Goal: Task Accomplishment & Management: Manage account settings

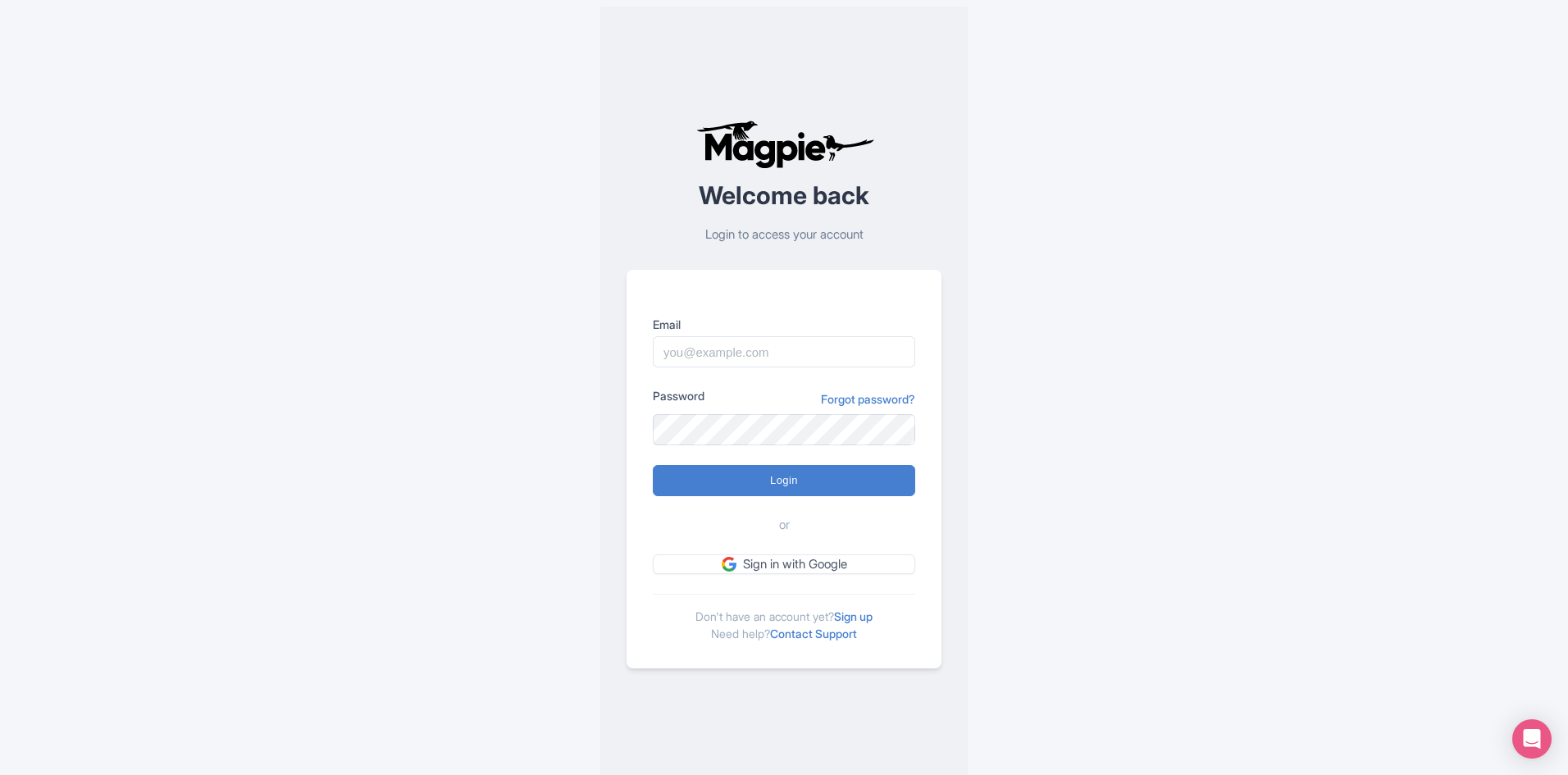
click at [851, 616] on link "Sign up" at bounding box center [854, 616] width 38 height 14
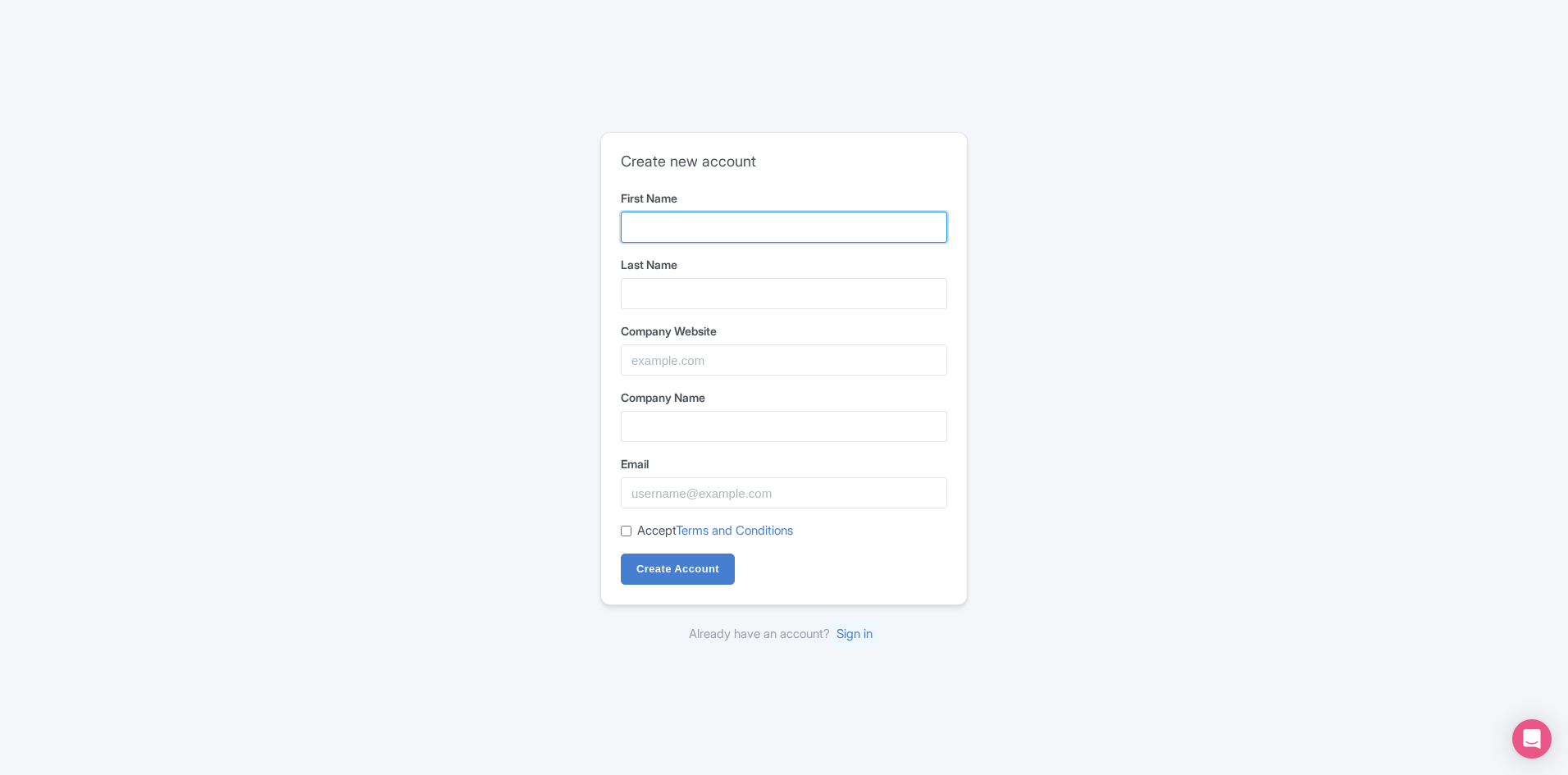
click at [688, 221] on input "First Name" at bounding box center [784, 227] width 326 height 31
type input "Bed Bug"
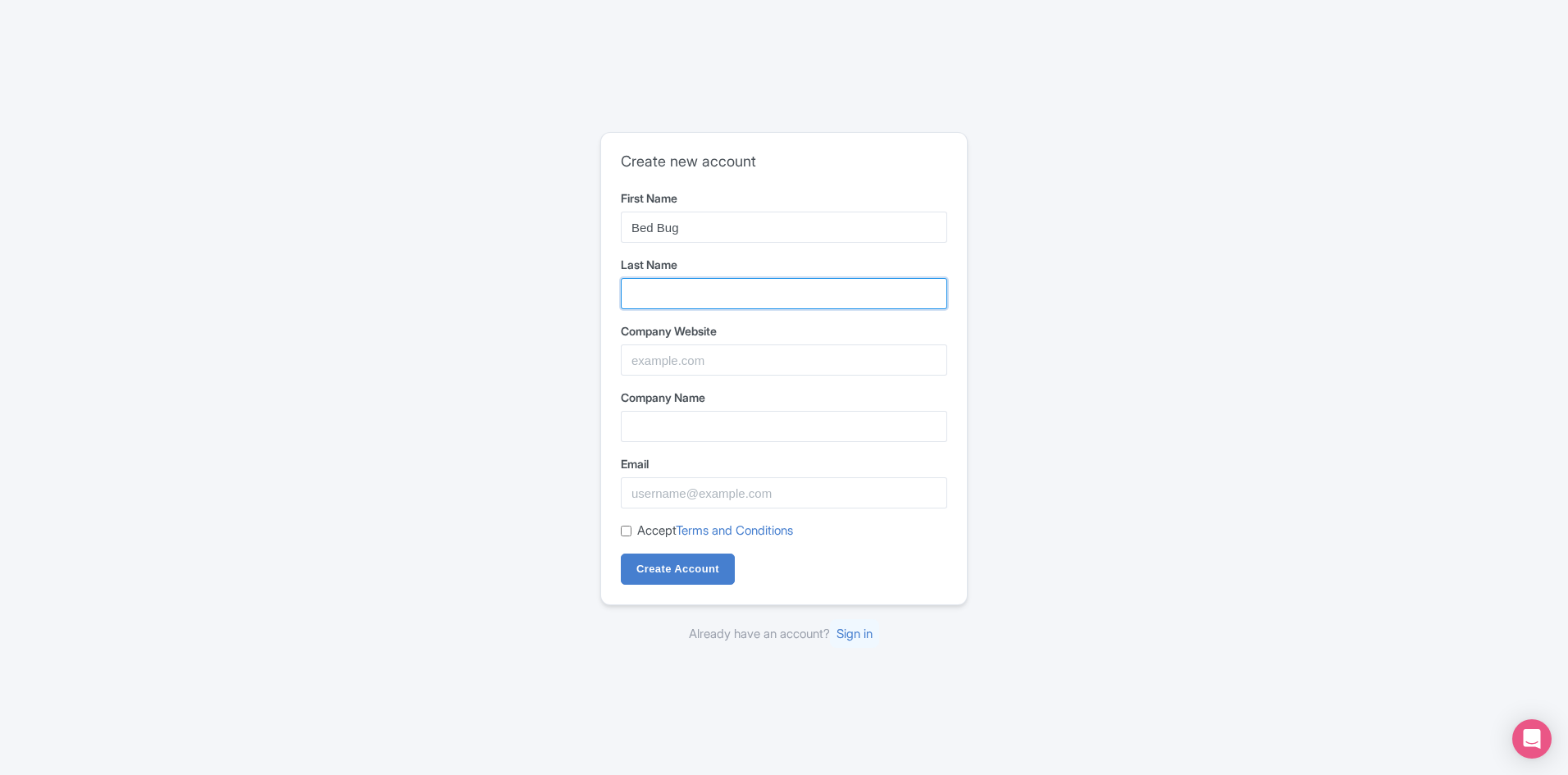
type input "Texas"
type input "Bed Bug [US_STATE] Termite & Pest Control"
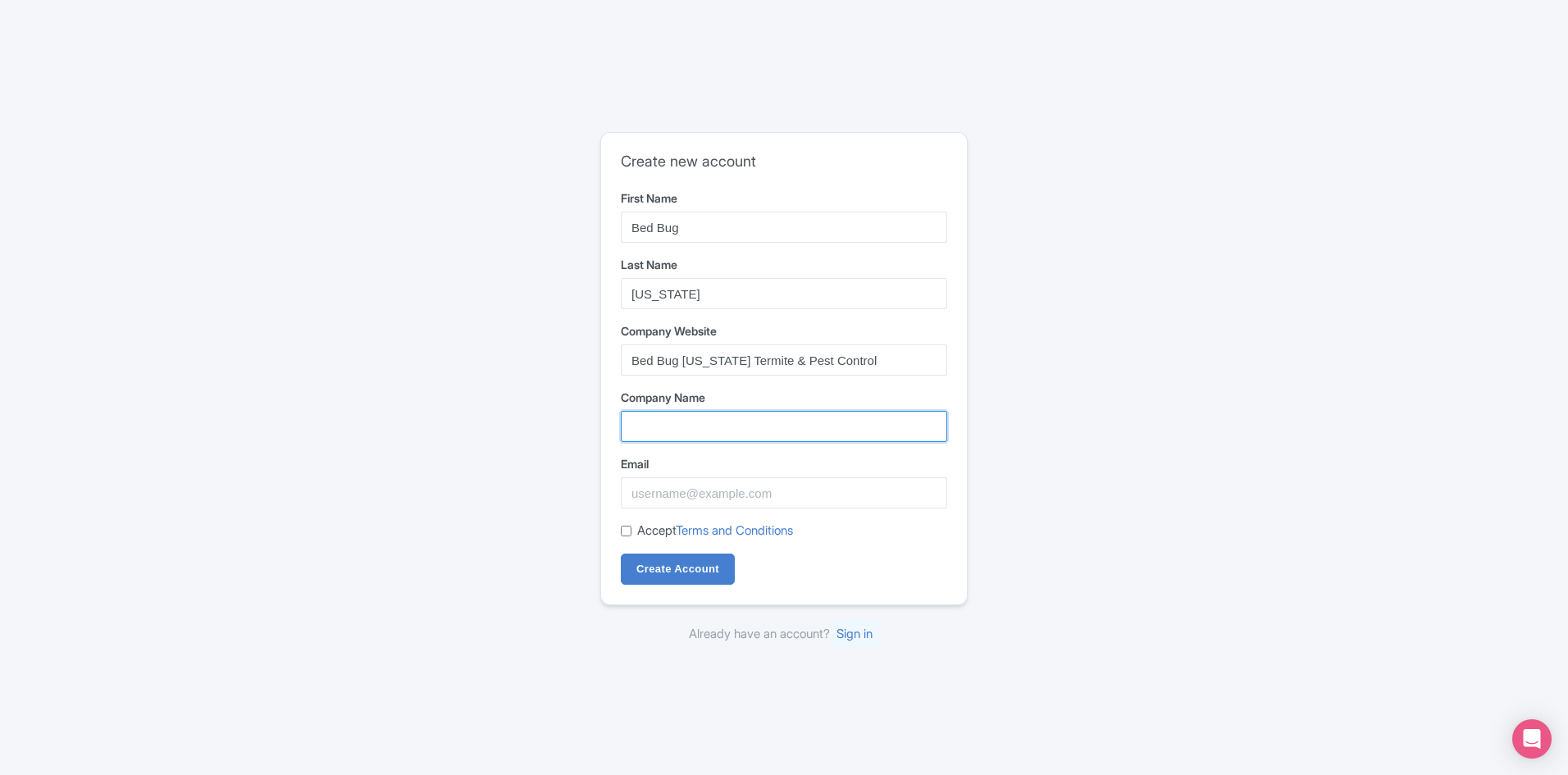
type input "Bed Bug [US_STATE] Termite & Pest Control"
type input "[EMAIL_ADDRESS][DOMAIN_NAME]"
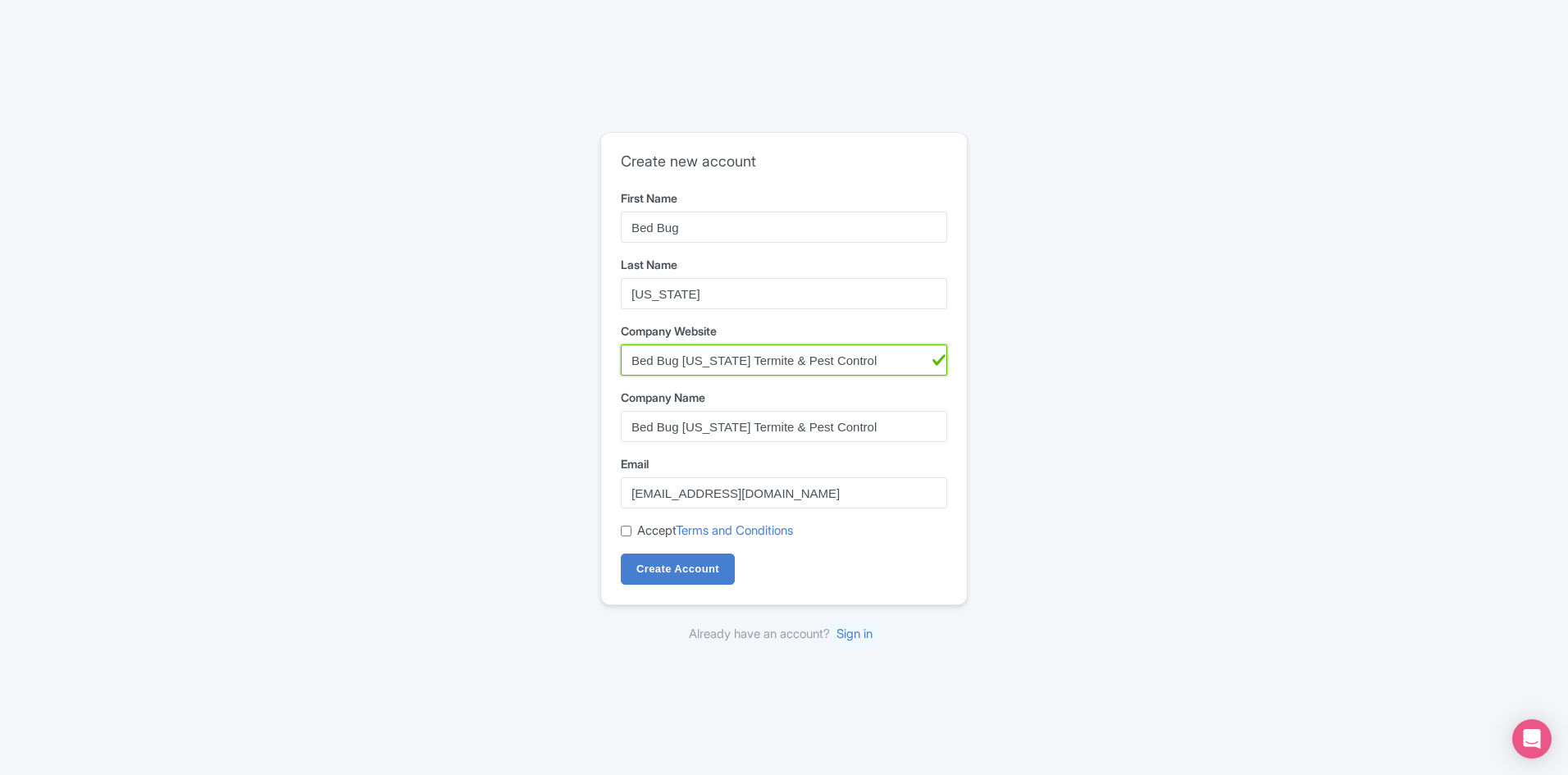
click at [853, 358] on input "Bed Bug [US_STATE] Termite & Pest Control" at bounding box center [784, 360] width 326 height 31
type input "https://www.bedbugtexas.com"
click at [519, 446] on div "Create new account First Name Bed Bug Last Name Texas Company Website https://w…" at bounding box center [784, 388] width 1050 height 525
drag, startPoint x: 626, startPoint y: 529, endPoint x: 625, endPoint y: 544, distance: 15.0
click at [625, 529] on input "Accept Terms and Conditions" at bounding box center [626, 531] width 11 height 11
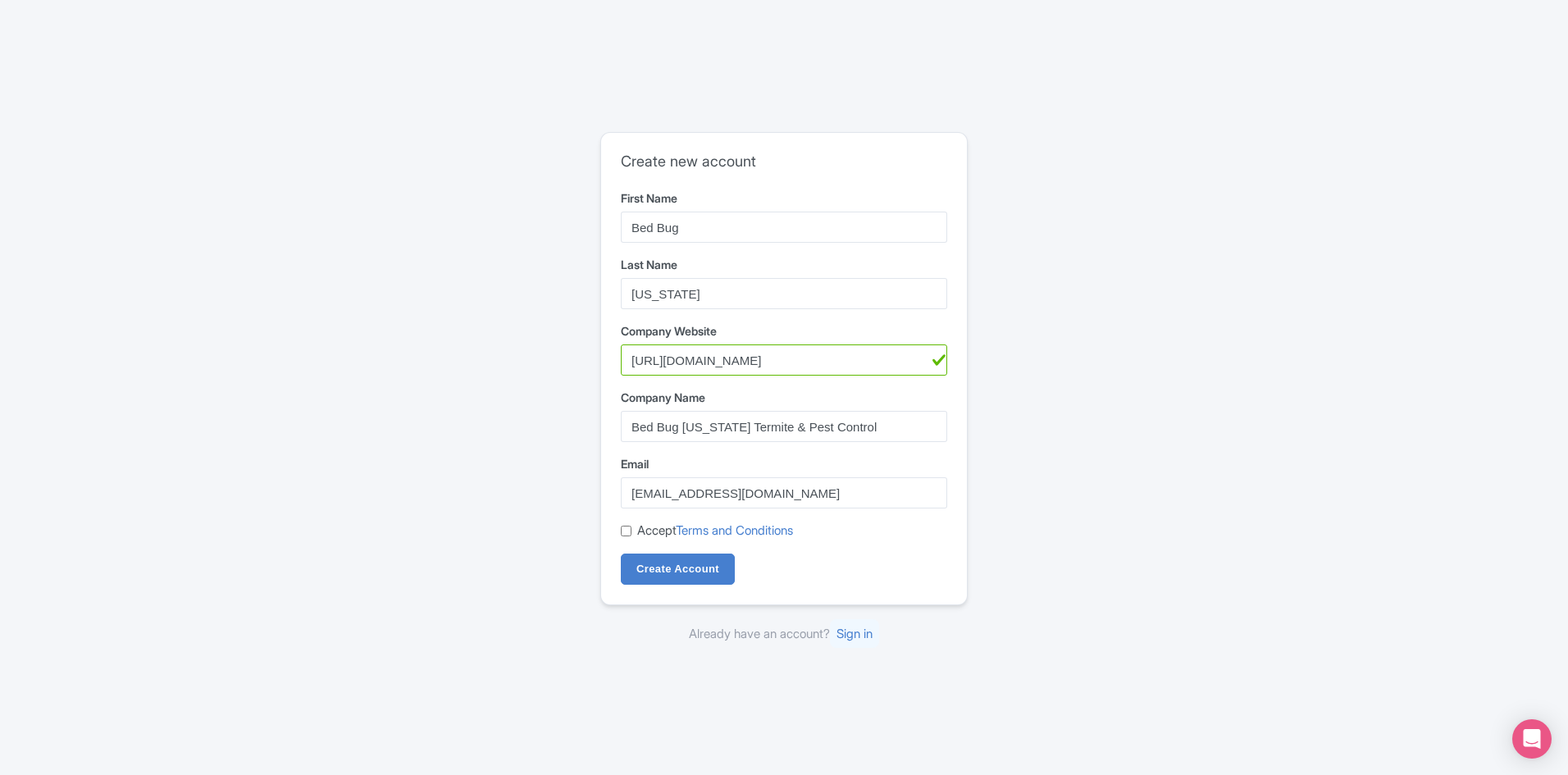
checkbox input "true"
click at [646, 570] on input "Create Account" at bounding box center [678, 570] width 114 height 31
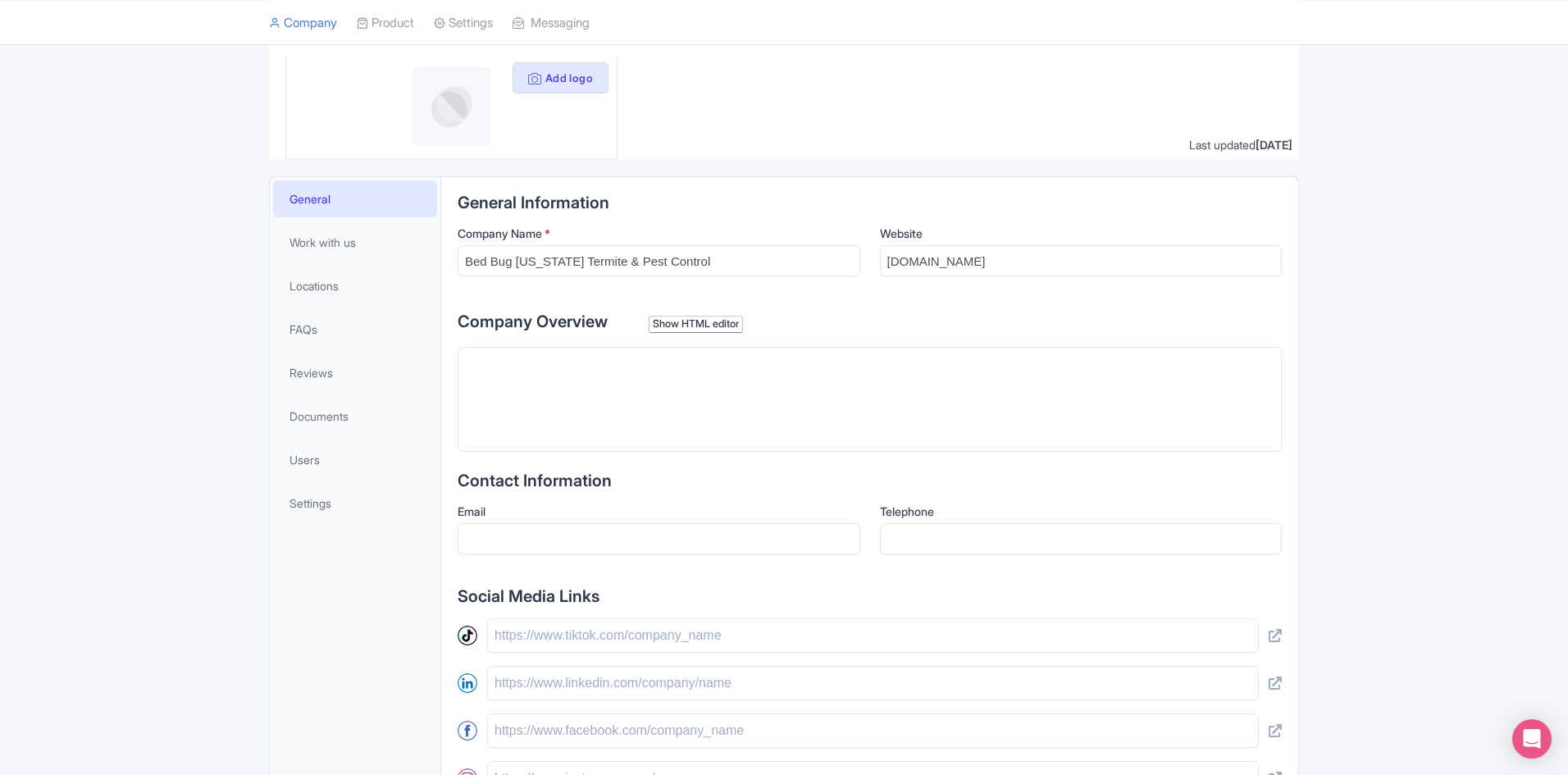
scroll to position [160, 0]
click at [558, 366] on trix-editor at bounding box center [870, 400] width 824 height 105
click at [530, 74] on icon at bounding box center [535, 80] width 13 height 13
click at [450, 113] on img at bounding box center [452, 107] width 79 height 79
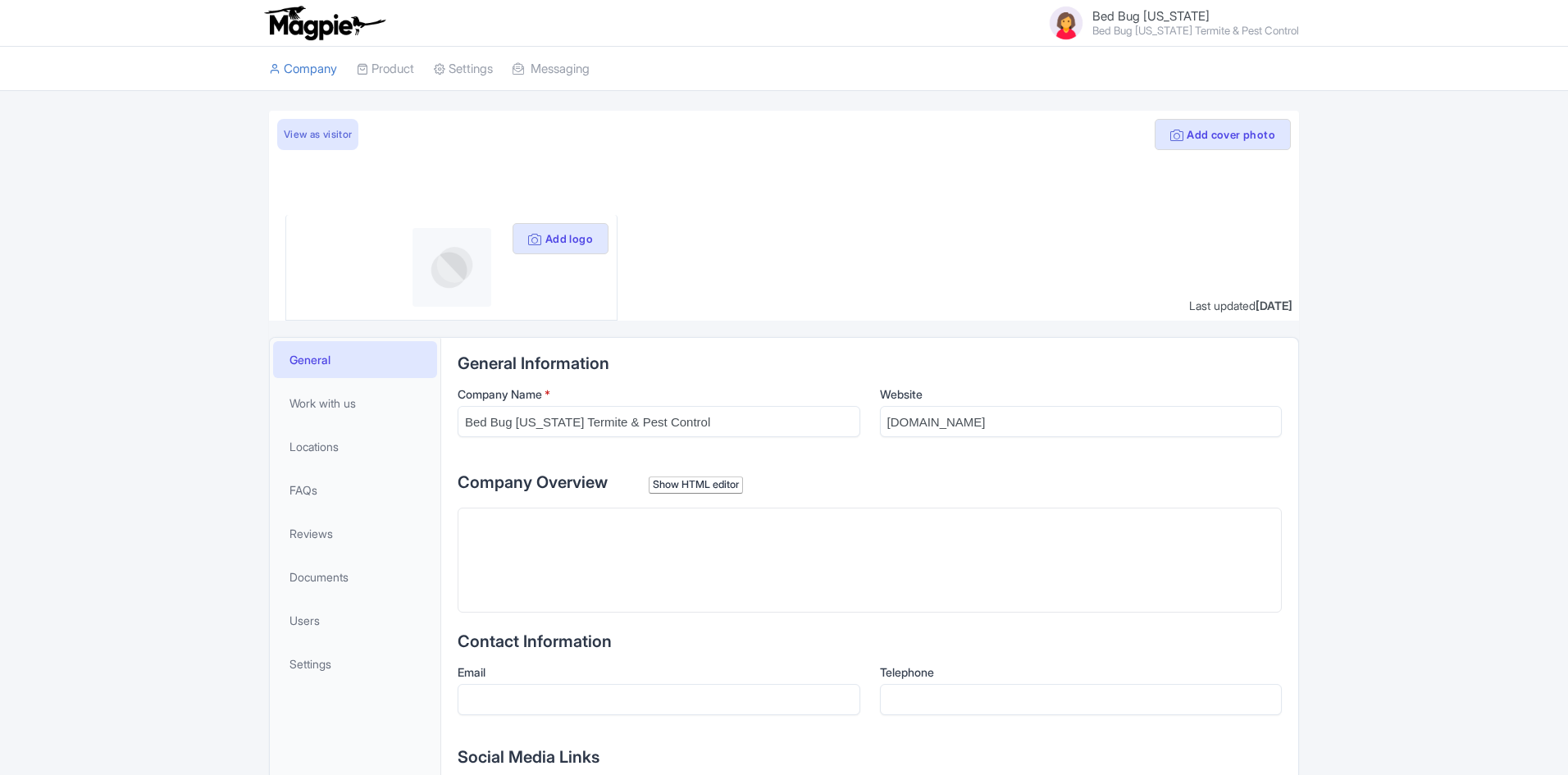
scroll to position [160, 0]
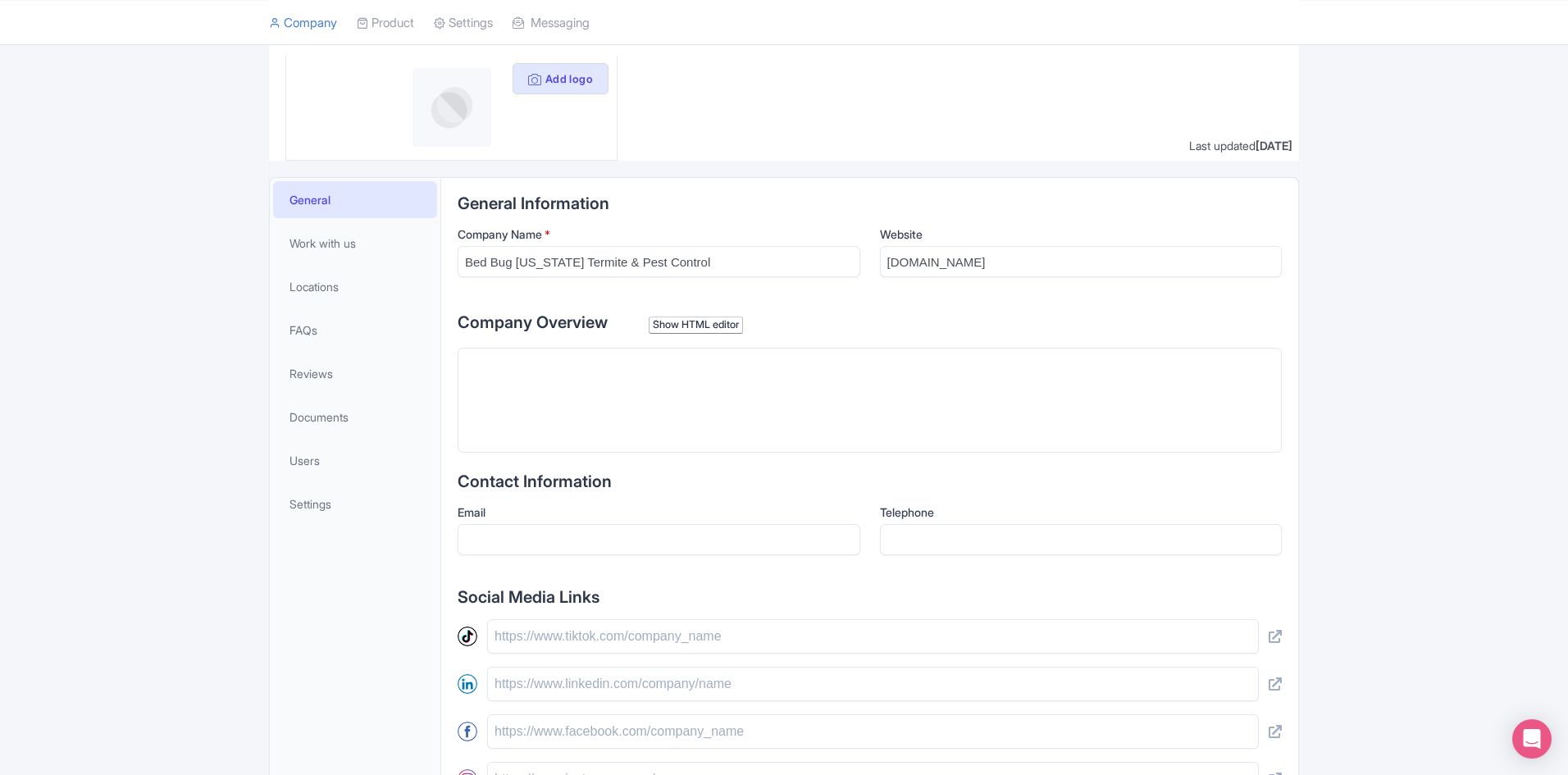
drag, startPoint x: 569, startPoint y: 409, endPoint x: 561, endPoint y: 400, distance: 12.0
click at [567, 406] on trix-editor at bounding box center [870, 400] width 824 height 105
click at [551, 402] on trix-editor at bounding box center [870, 400] width 824 height 105
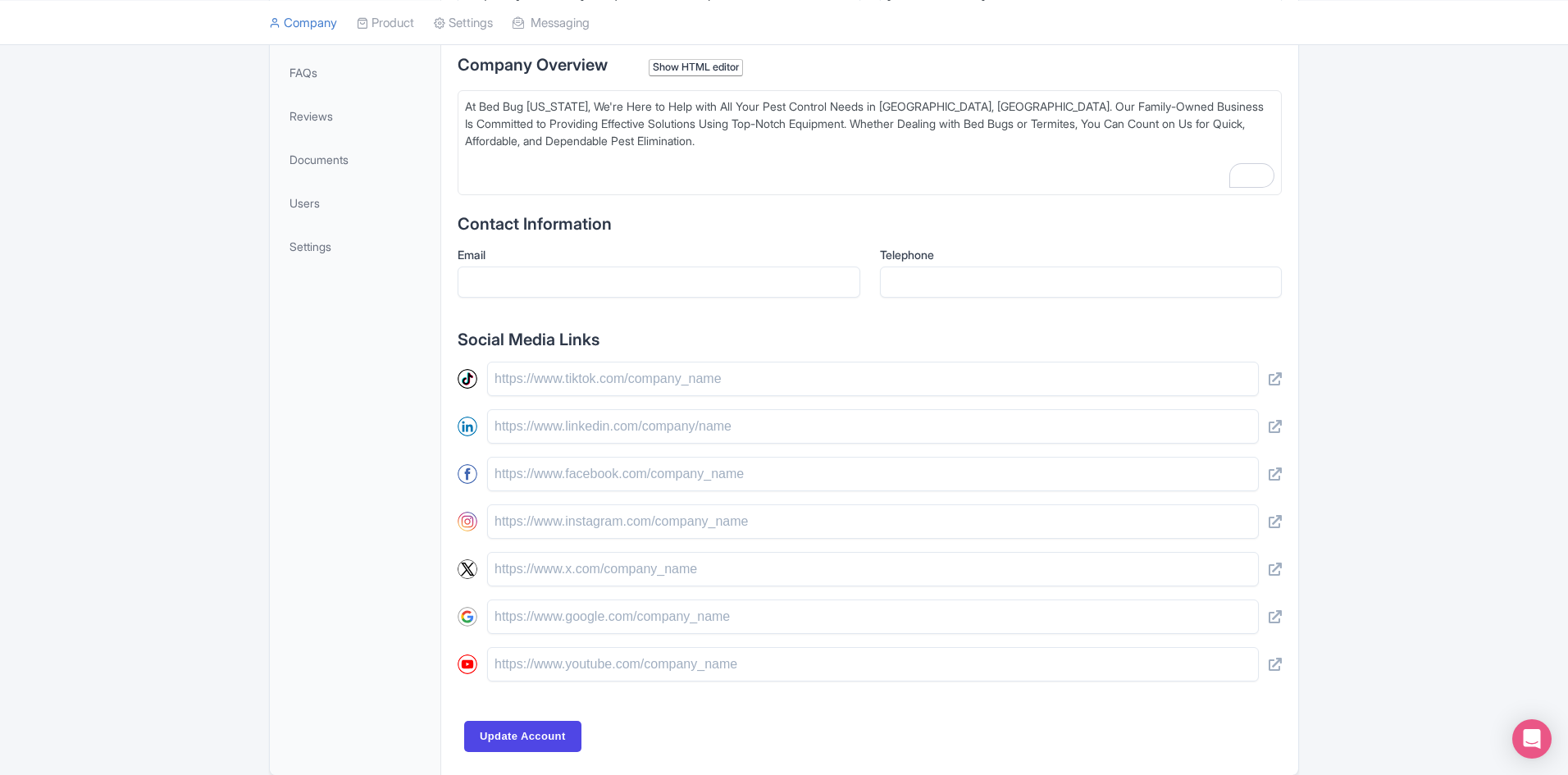
scroll to position [324, 0]
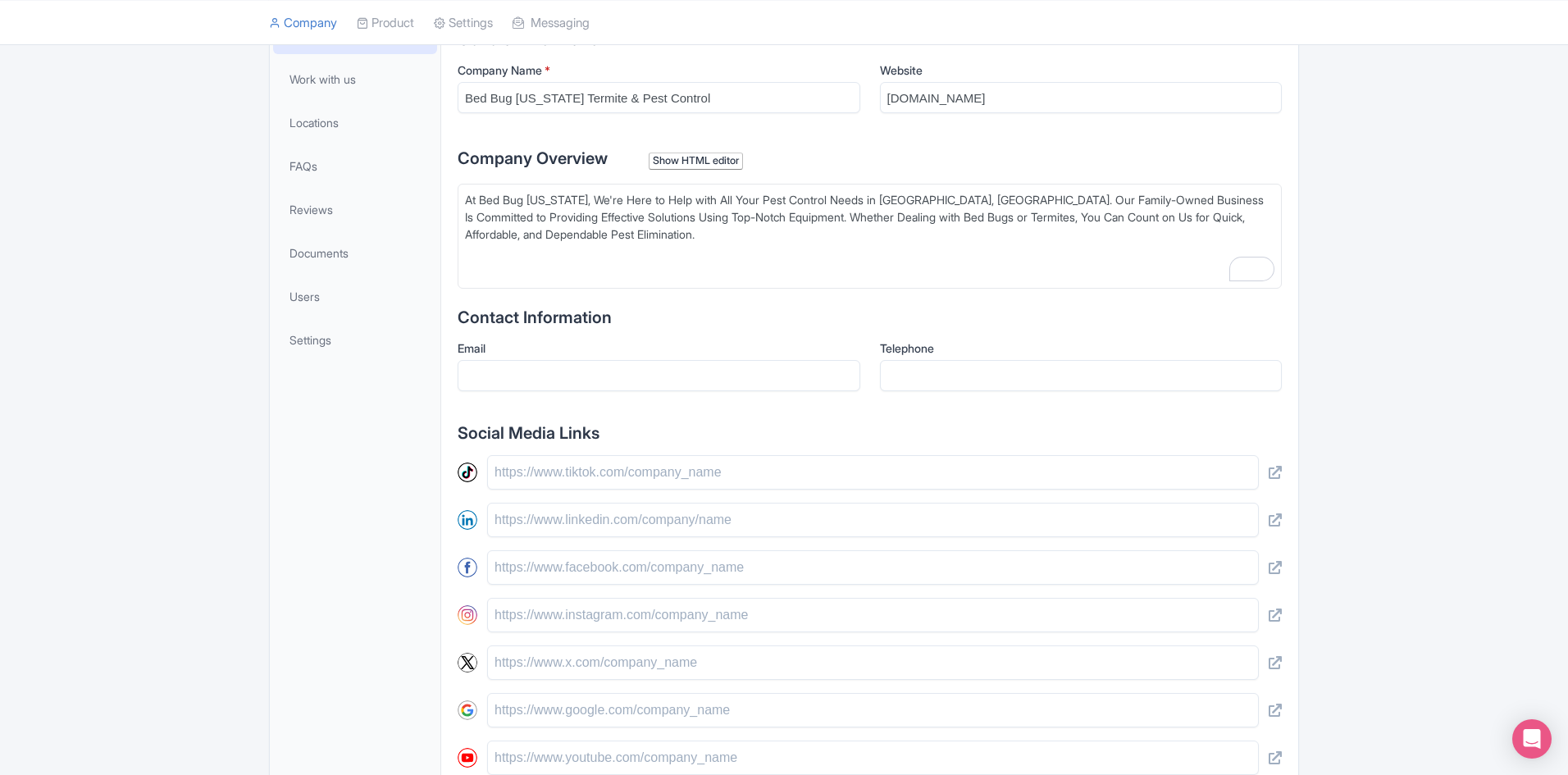
click at [635, 232] on div "At Bed Bug Texas, We're Here to Help with All Your Pest Control Needs in Montgo…" at bounding box center [870, 225] width 810 height 69
type trix-editor "<div>At Bed Bug Texas, We're Here to Help with All Your Pest Control Needs in M…"
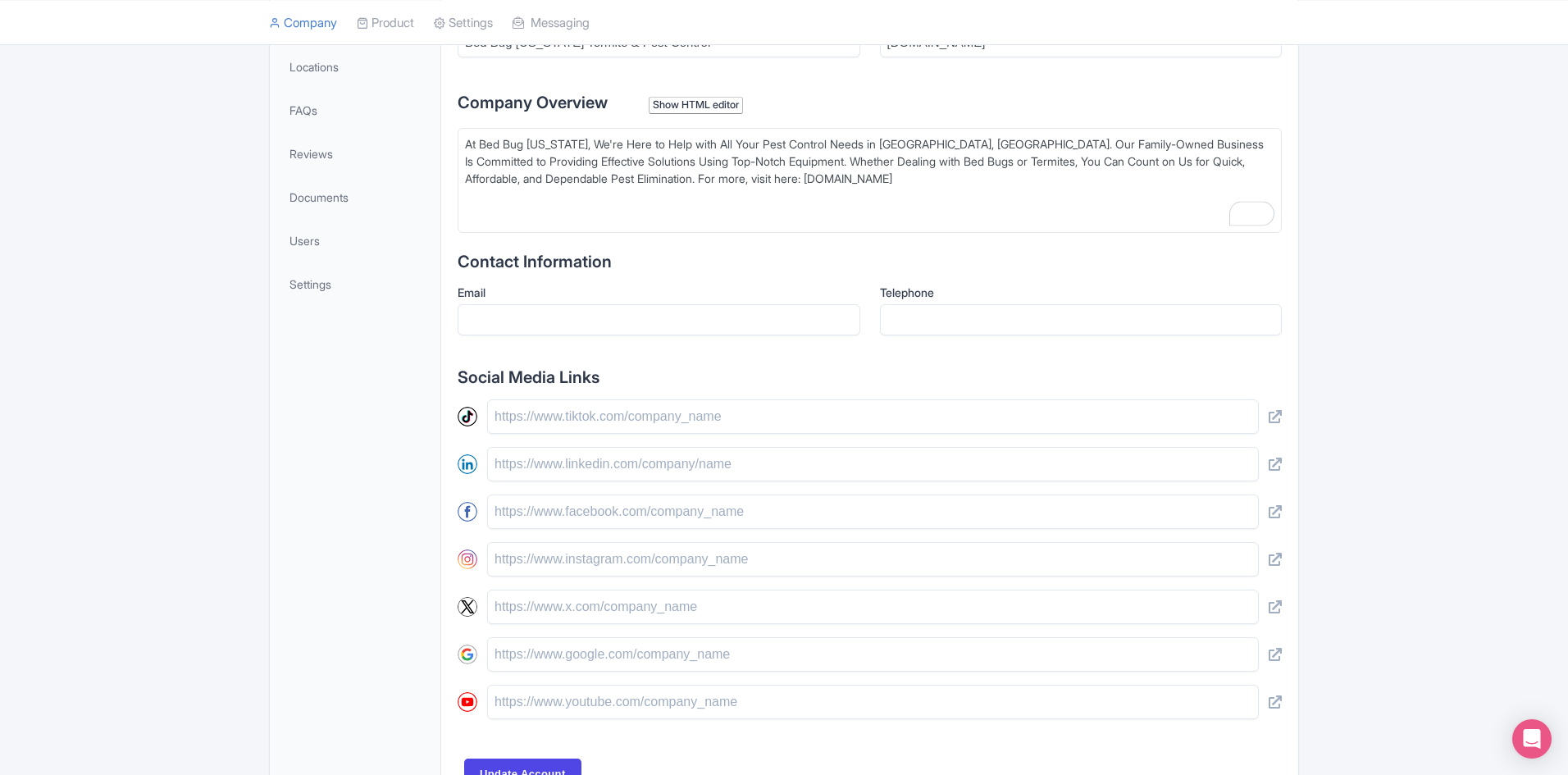
scroll to position [488, 0]
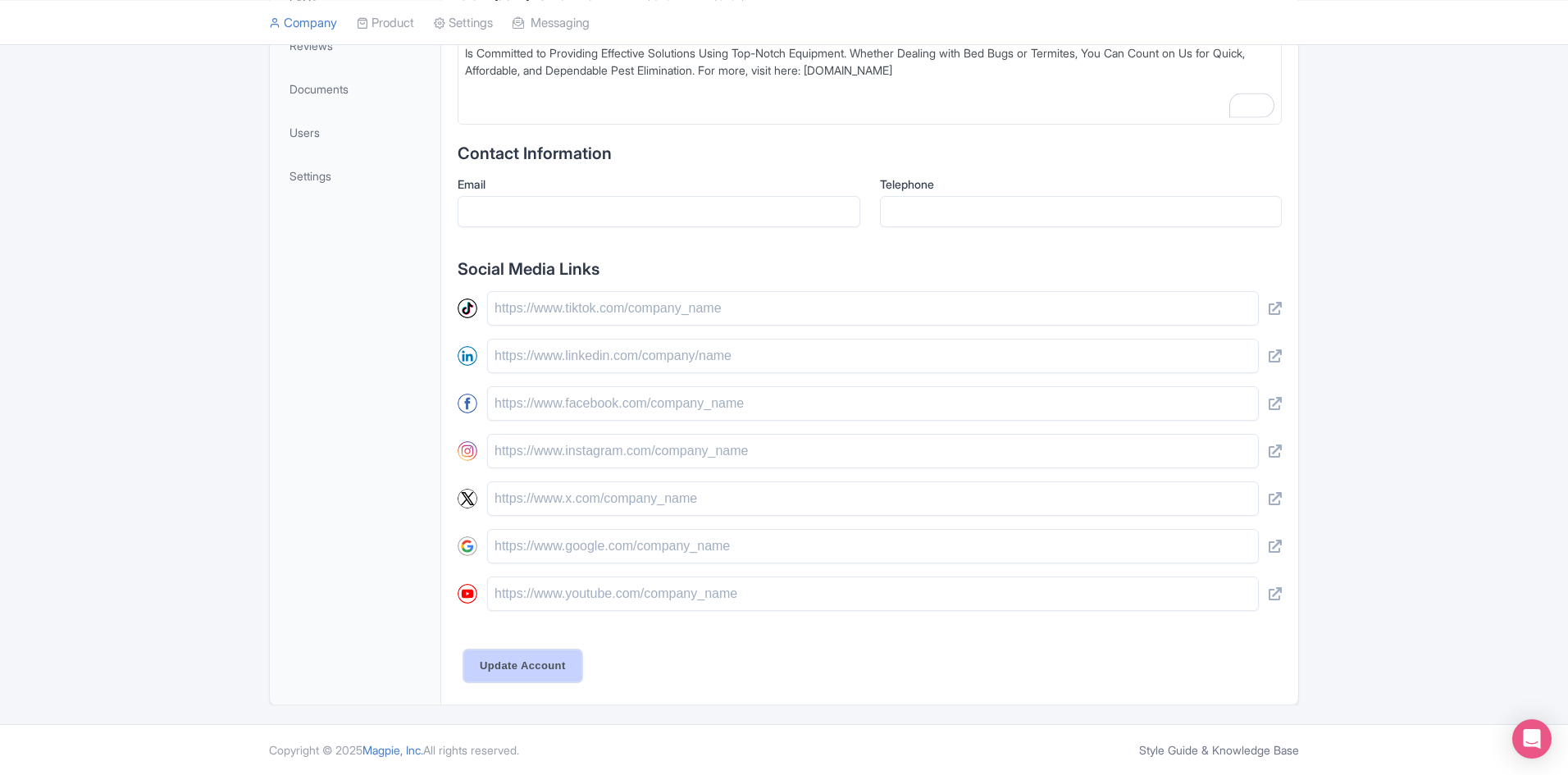
click at [525, 664] on input "Update Account" at bounding box center [523, 666] width 117 height 31
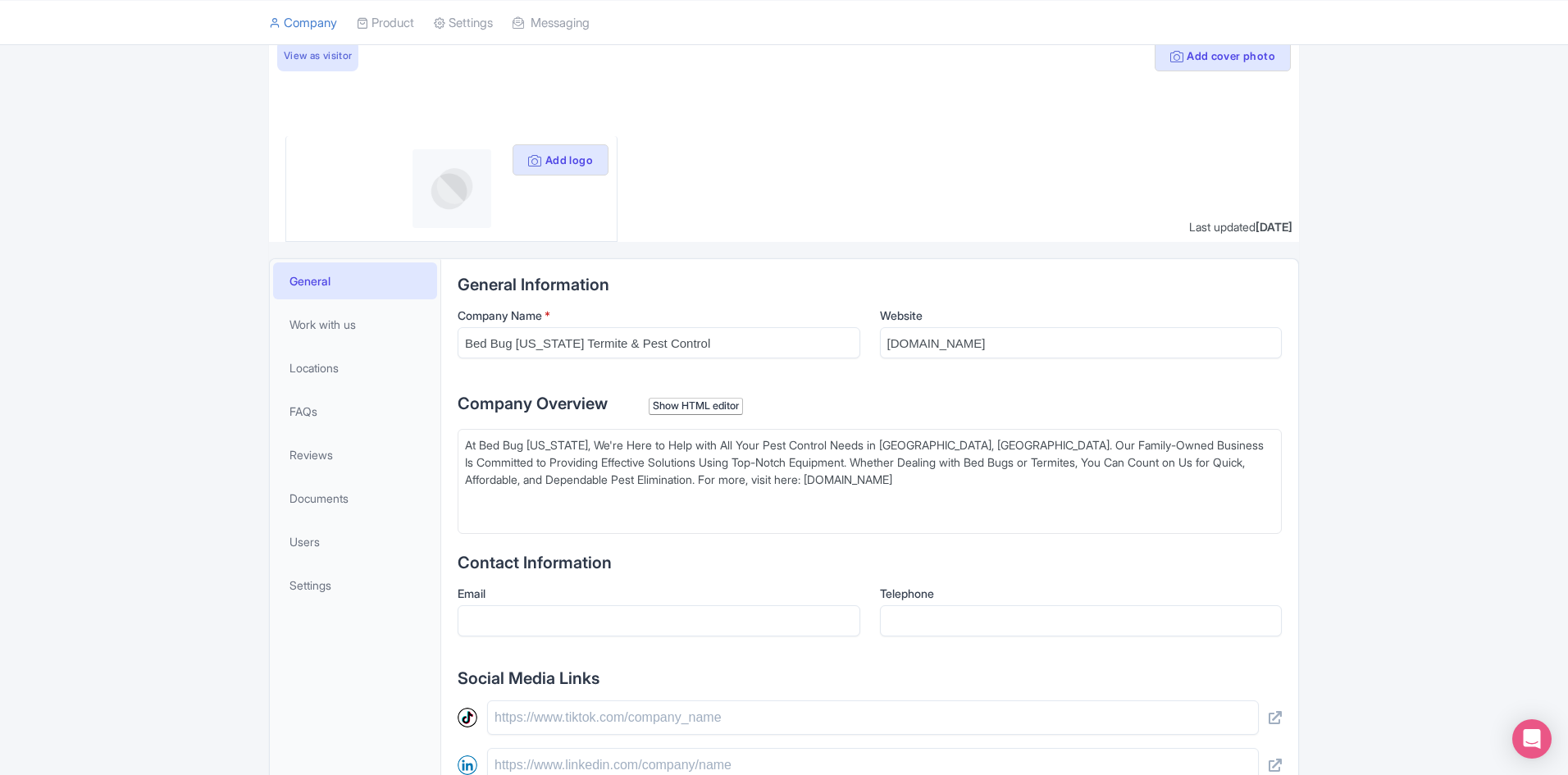
scroll to position [0, 0]
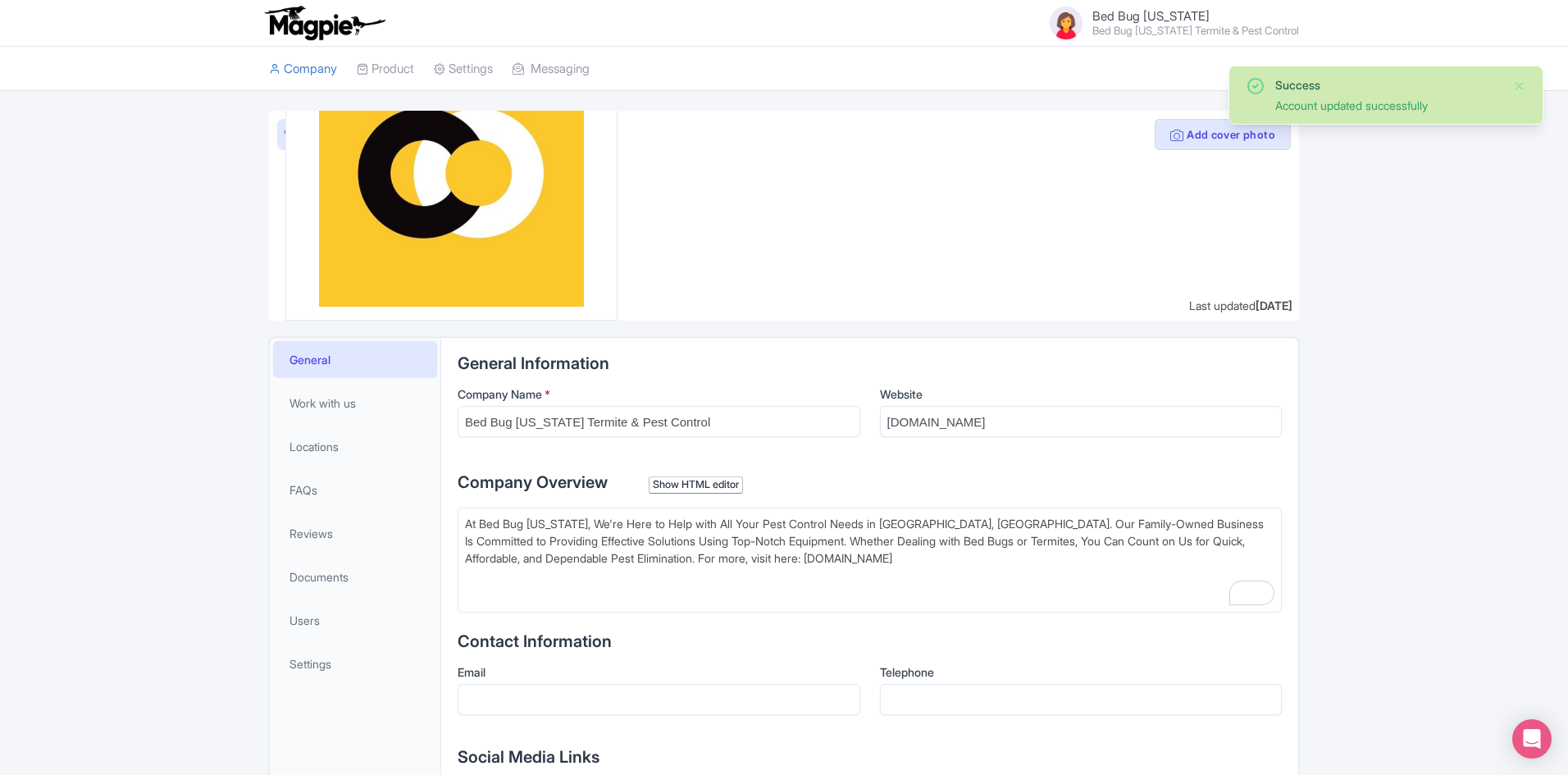
click at [1135, 22] on span "Bed Bug [US_STATE]" at bounding box center [1151, 16] width 117 height 16
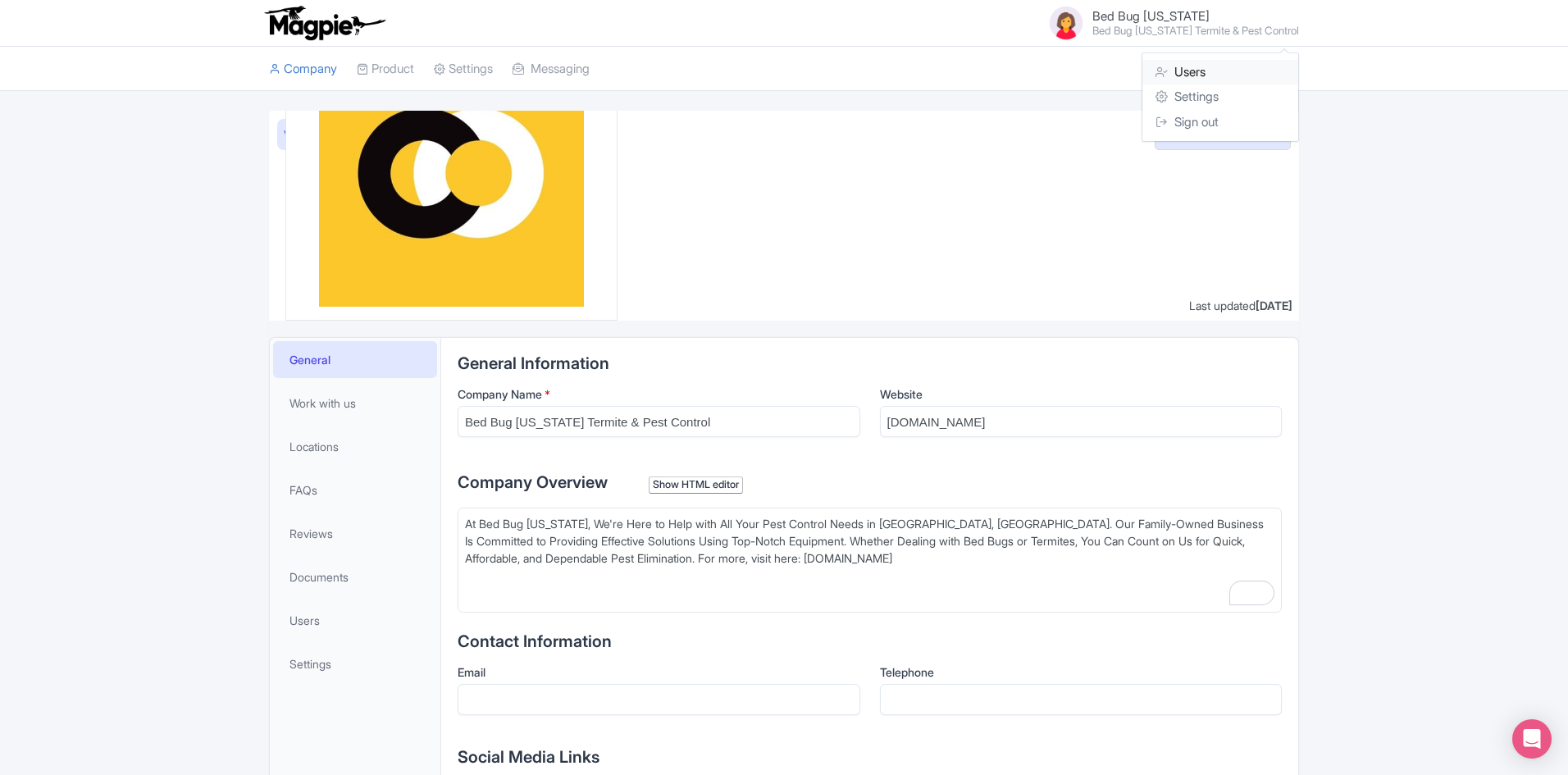
click at [1171, 70] on link "Users" at bounding box center [1221, 72] width 156 height 26
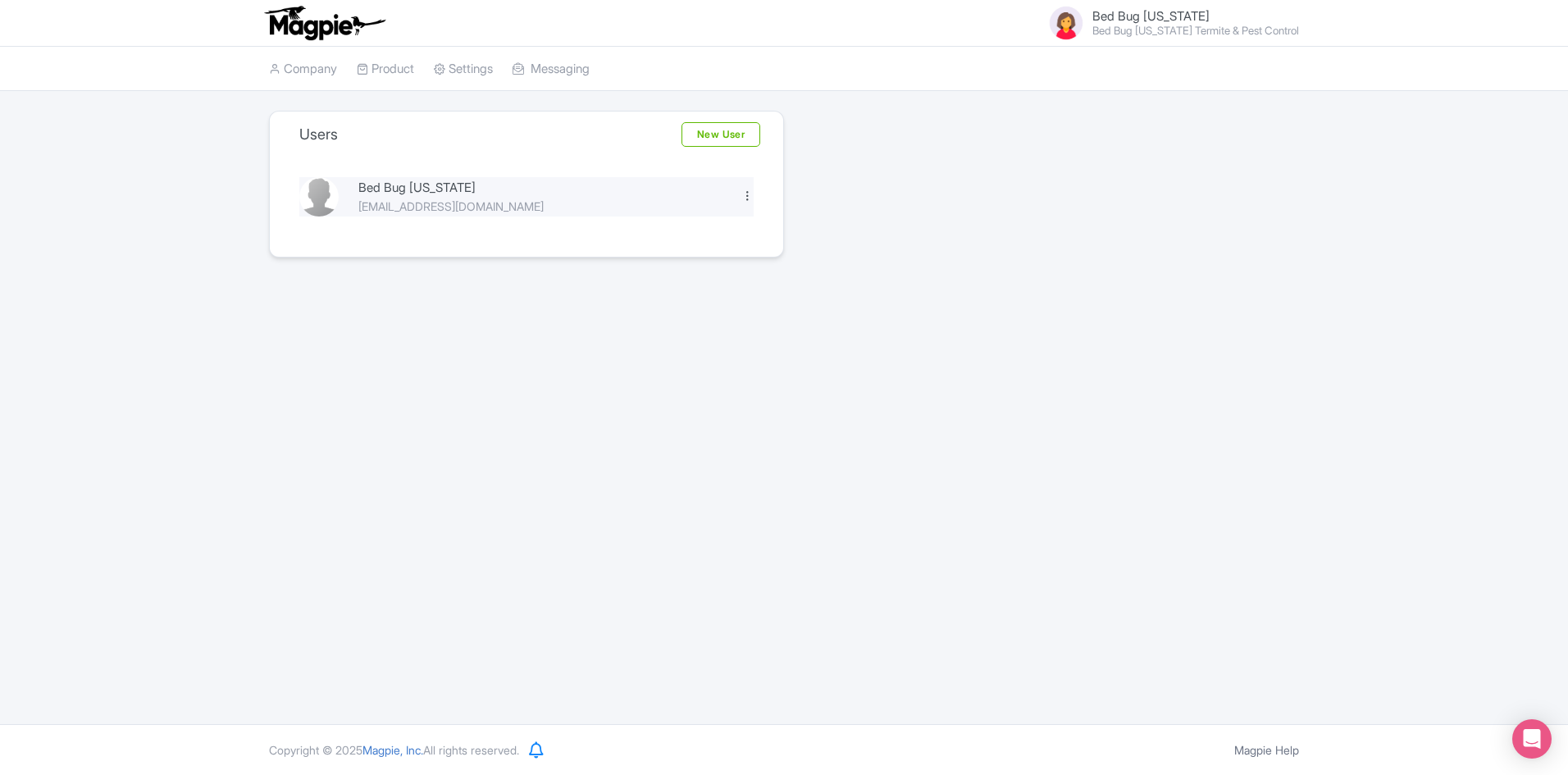
click at [749, 198] on div at bounding box center [747, 195] width 12 height 12
click at [460, 202] on div "[EMAIL_ADDRESS][DOMAIN_NAME]" at bounding box center [539, 206] width 364 height 17
click at [321, 202] on img at bounding box center [319, 196] width 39 height 39
